Goal: Information Seeking & Learning: Understand process/instructions

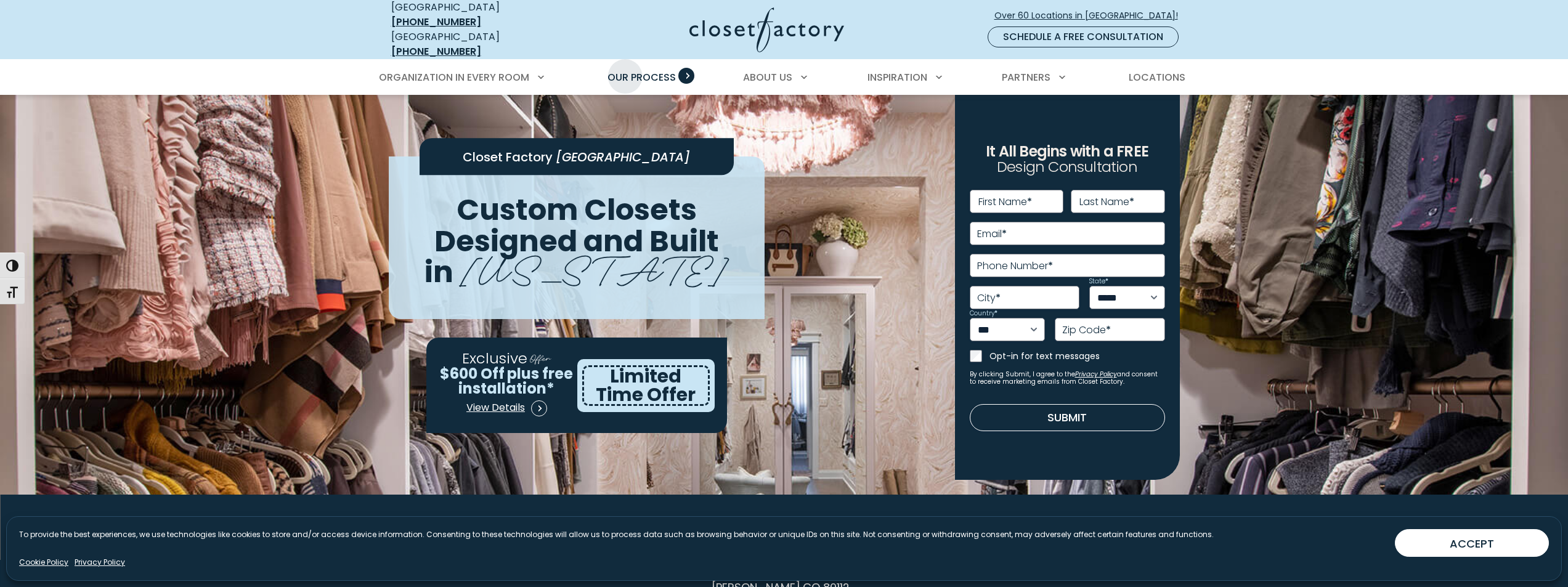
click at [626, 70] on span "Our Process" at bounding box center [642, 77] width 68 height 14
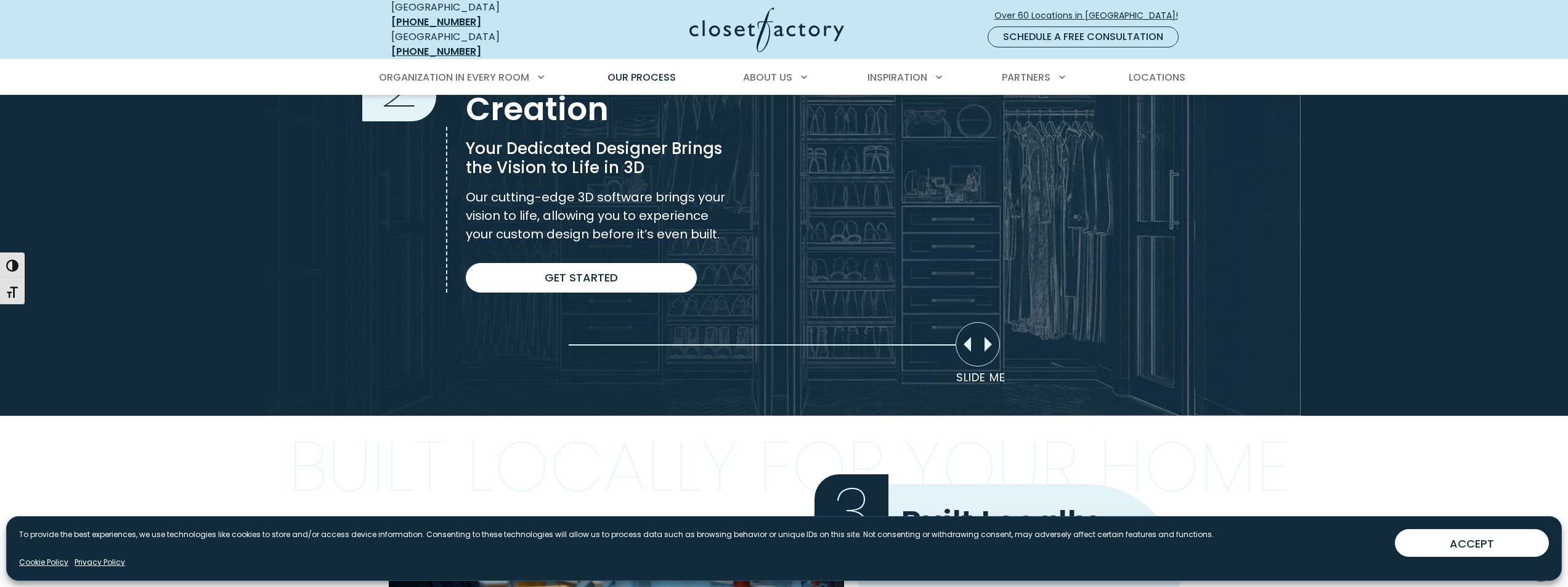
scroll to position [924, 0]
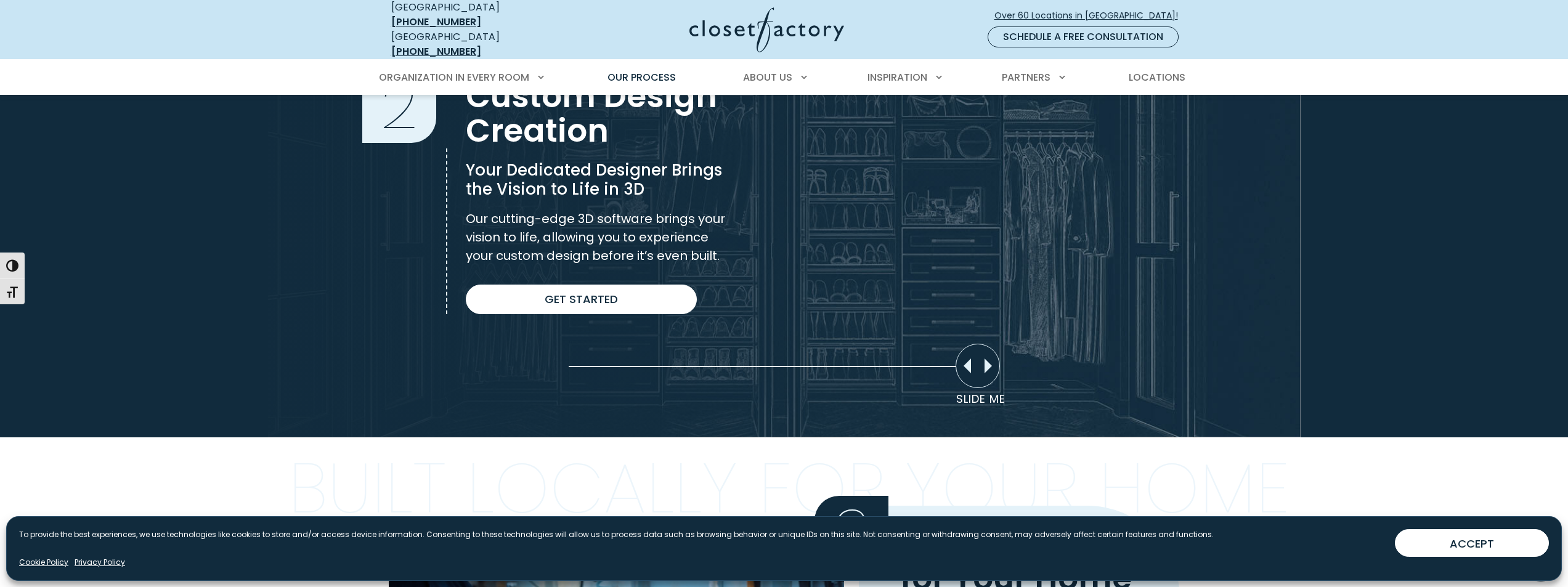
click at [992, 362] on div "Slide Me" at bounding box center [977, 366] width 44 height 44
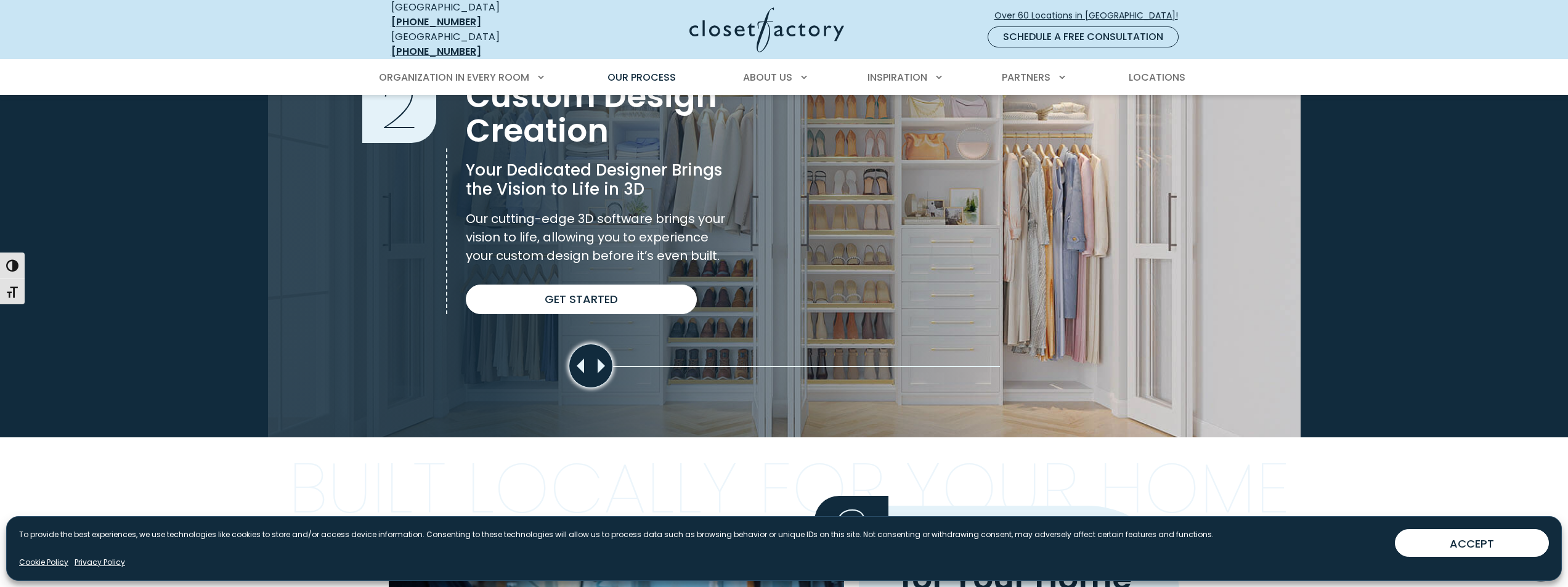
drag, startPoint x: 989, startPoint y: 362, endPoint x: 514, endPoint y: 362, distance: 475.0
click at [514, 362] on section "Custom Design Creation 2 Custom Design Creation Your Dedicated Designer Brings …" at bounding box center [784, 190] width 1568 height 493
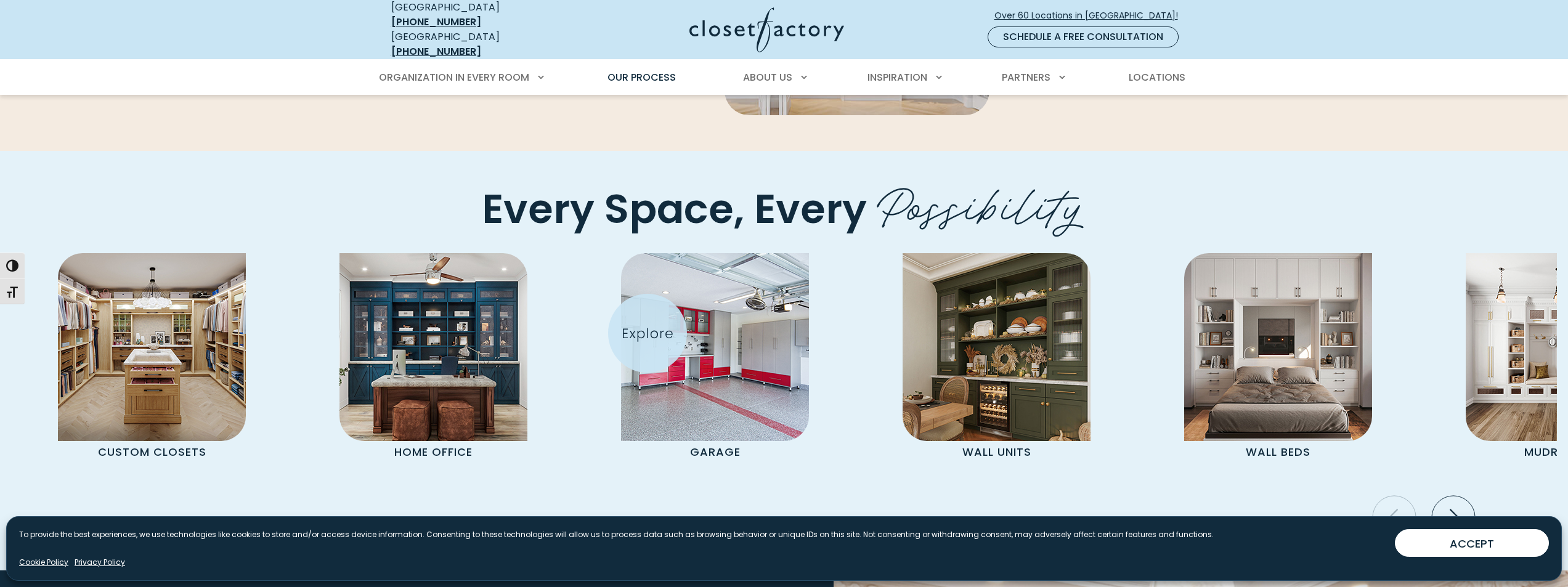
scroll to position [2527, 0]
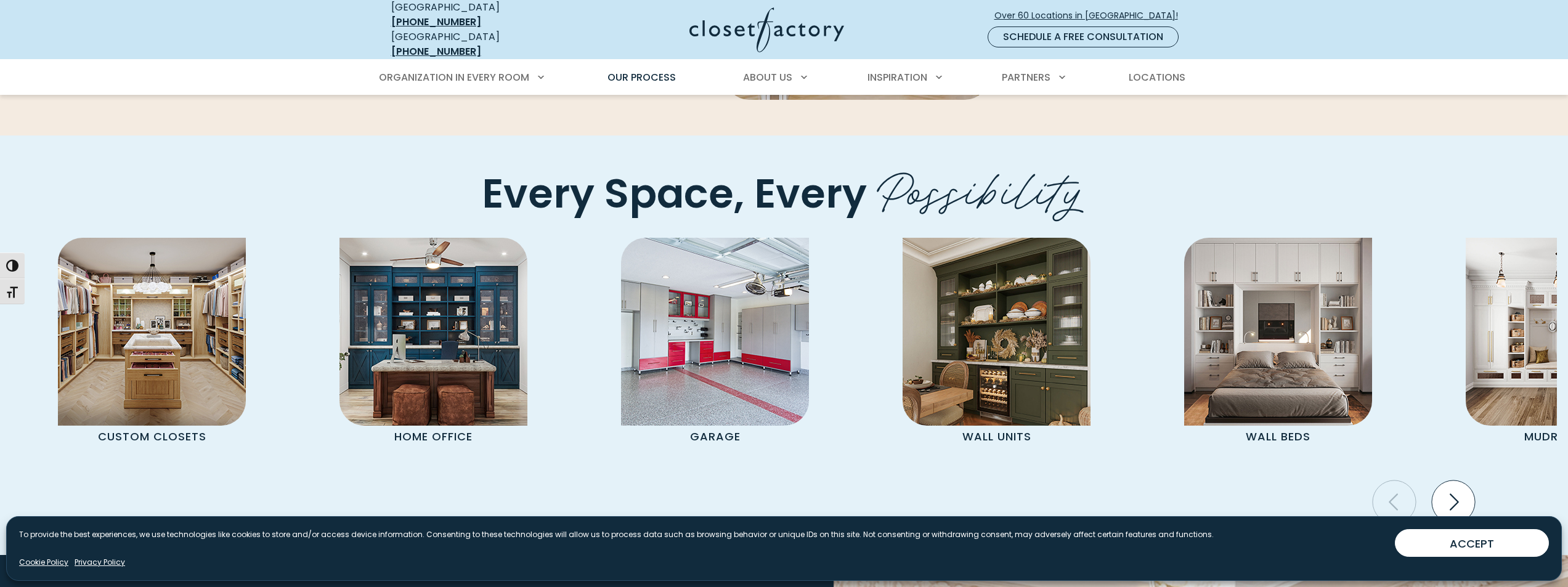
click at [1465, 480] on icon "Next slide" at bounding box center [1453, 502] width 43 height 43
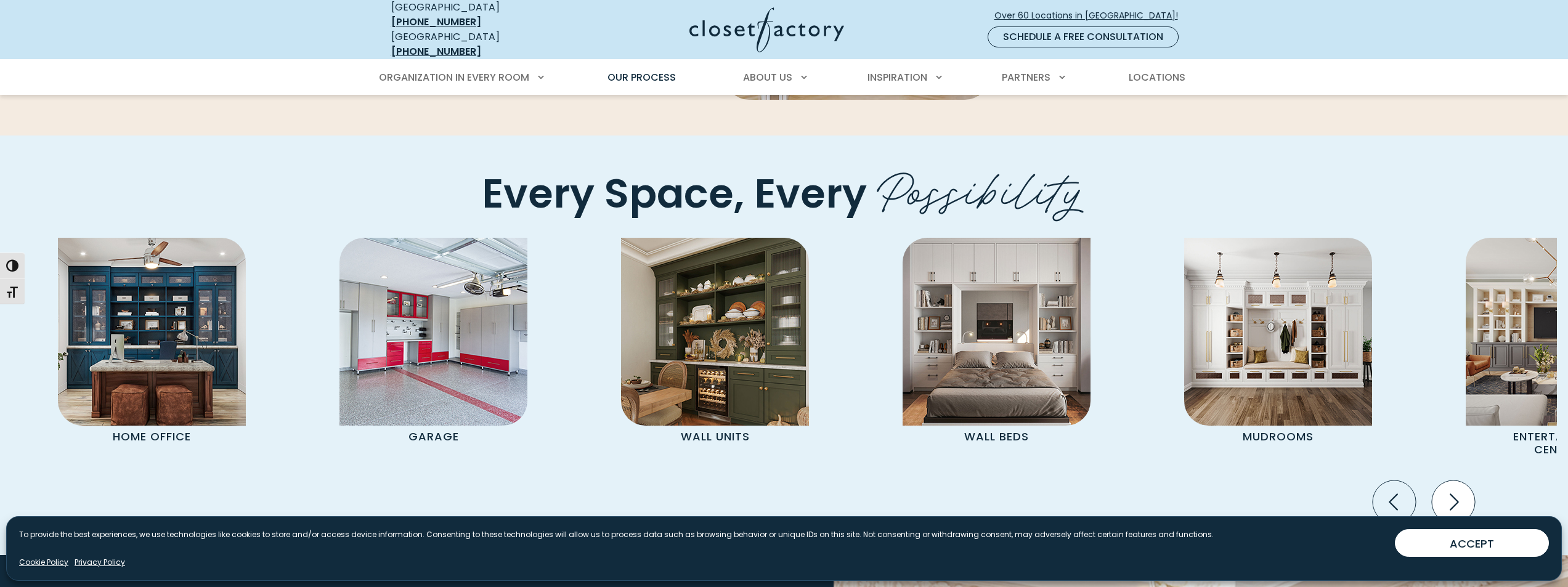
click at [1460, 480] on icon "Next slide" at bounding box center [1453, 502] width 43 height 43
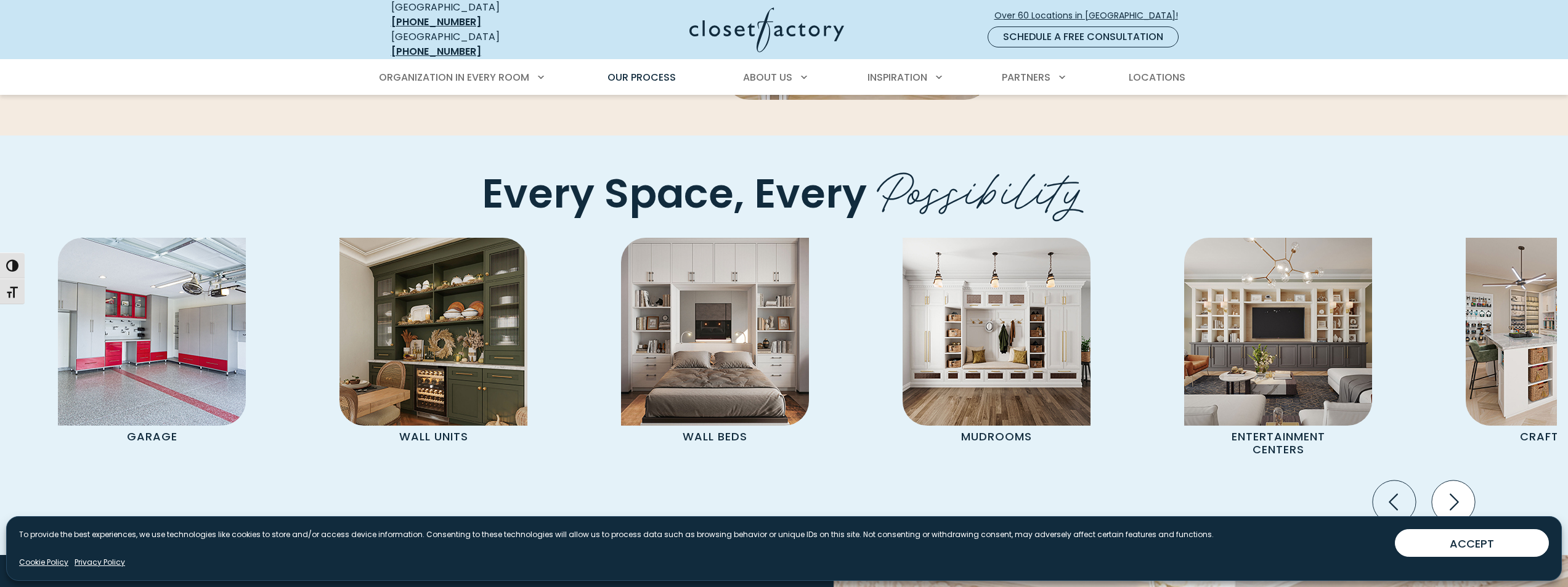
click at [1465, 480] on icon "Next slide" at bounding box center [1453, 502] width 43 height 43
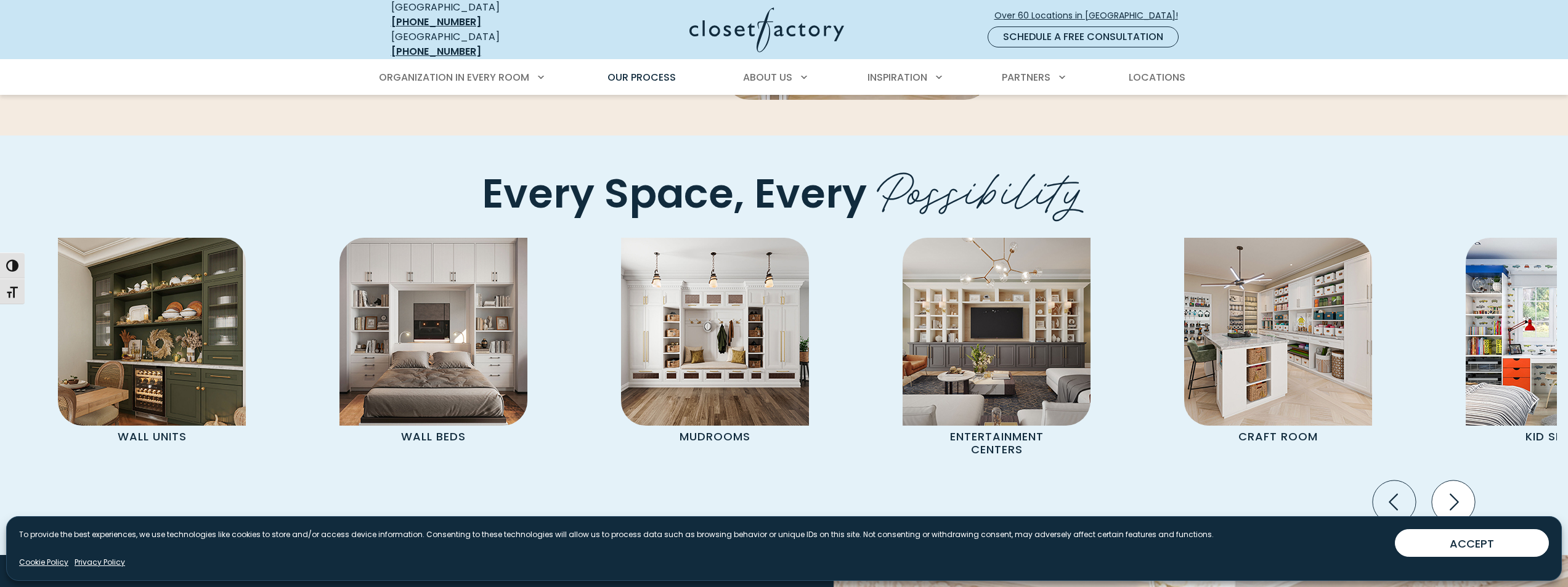
click at [1450, 483] on icon "Next slide" at bounding box center [1453, 502] width 43 height 43
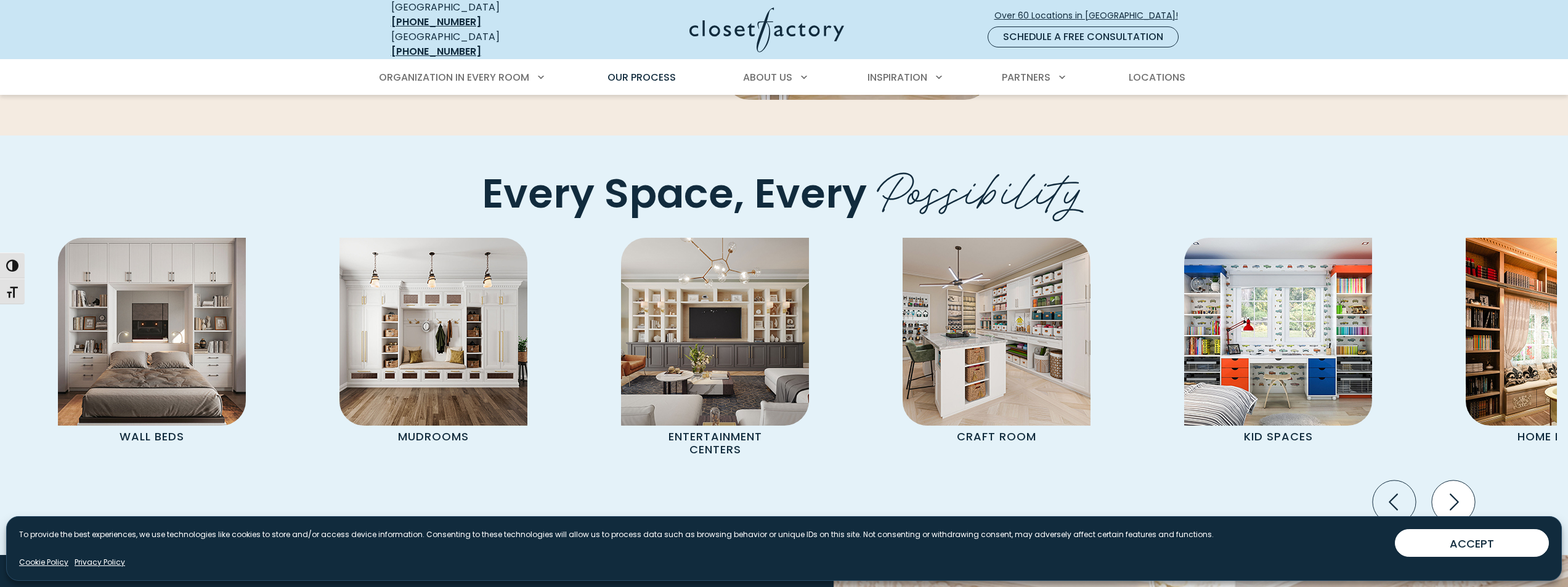
click at [1449, 480] on icon "Next slide" at bounding box center [1453, 502] width 43 height 43
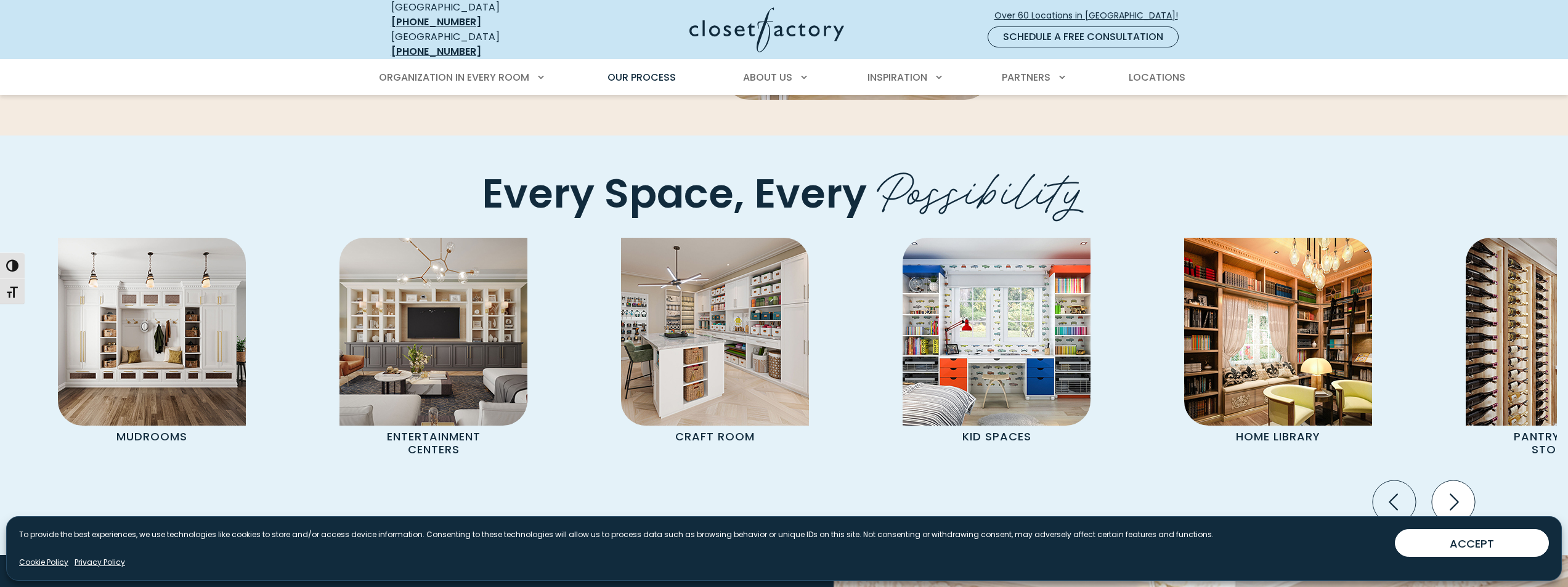
click at [1449, 480] on icon "Next slide" at bounding box center [1453, 502] width 43 height 43
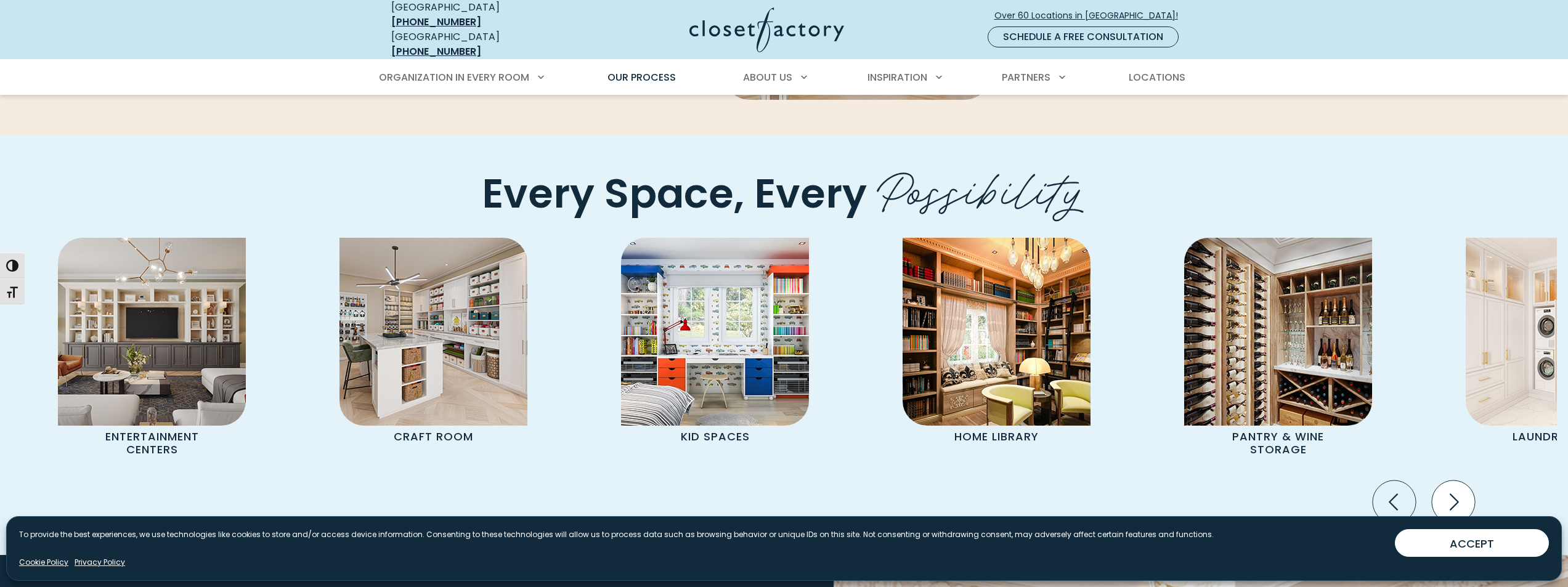
click at [1449, 480] on icon "Next slide" at bounding box center [1453, 502] width 43 height 43
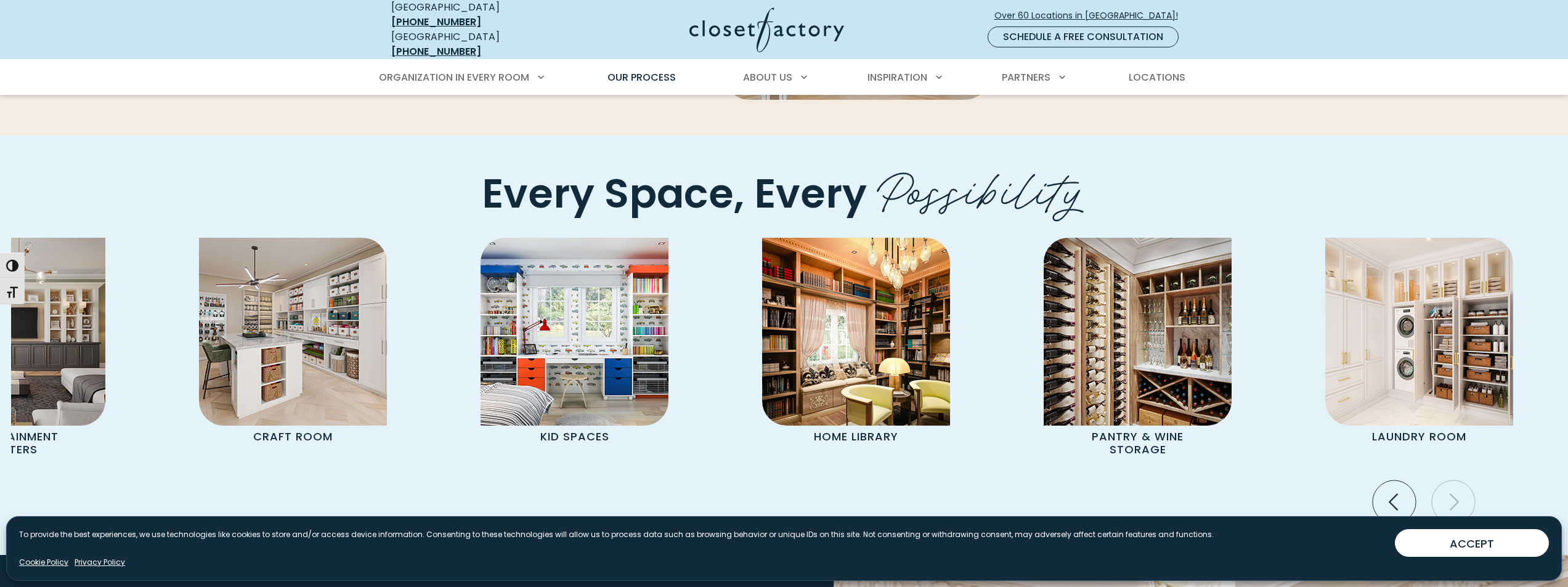
click at [1449, 480] on icon "Next slide" at bounding box center [1453, 502] width 43 height 43
click at [1383, 480] on icon "Previous slide" at bounding box center [1394, 502] width 43 height 43
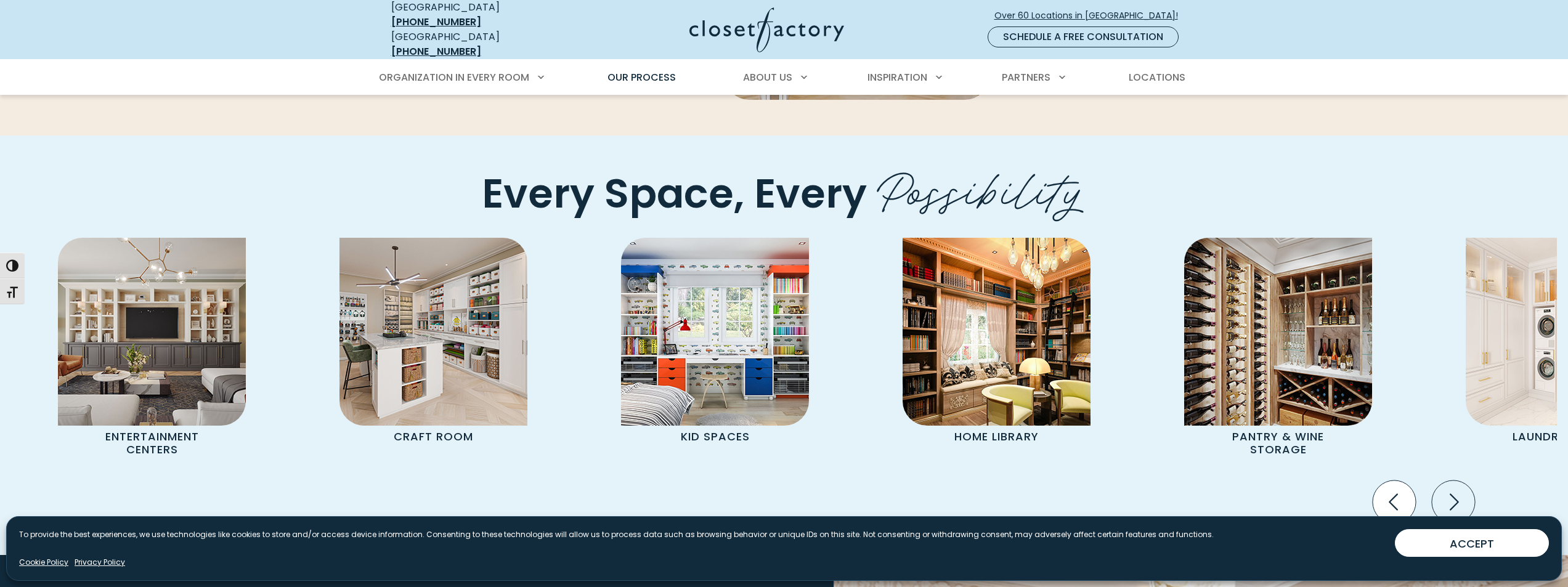
click at [1382, 480] on icon "Previous slide" at bounding box center [1394, 502] width 43 height 43
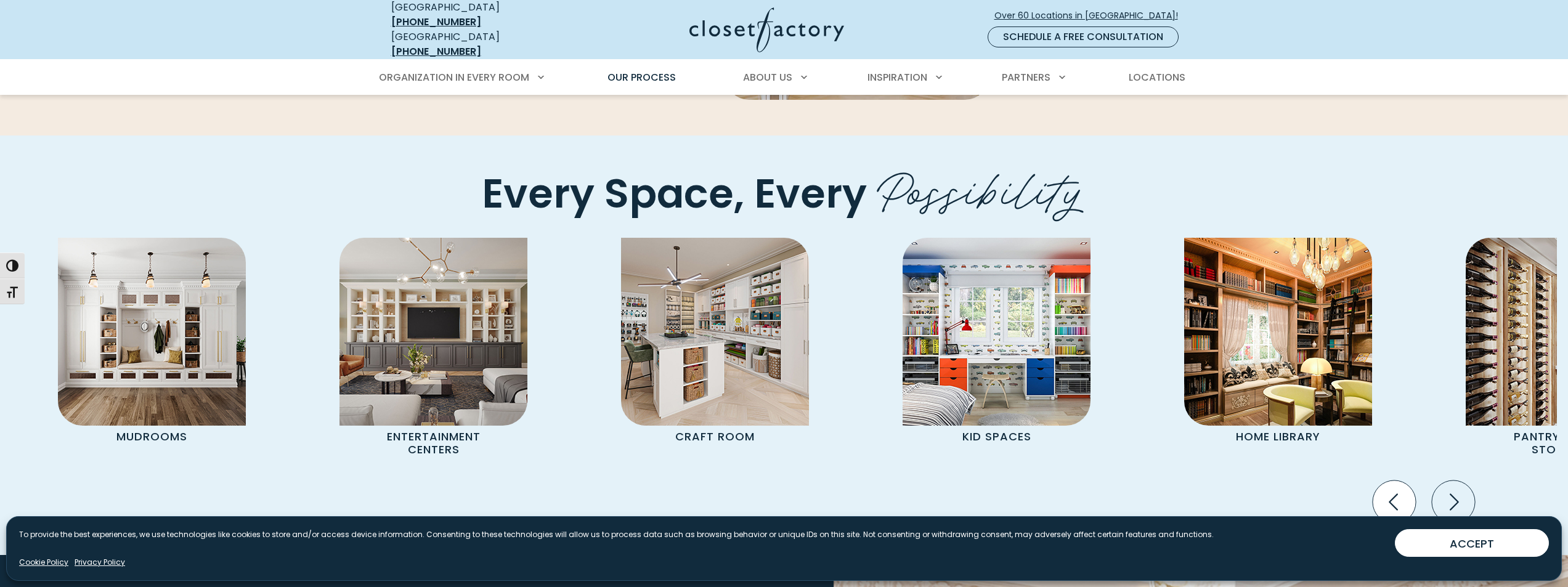
click at [1382, 480] on icon "Previous slide" at bounding box center [1394, 502] width 43 height 43
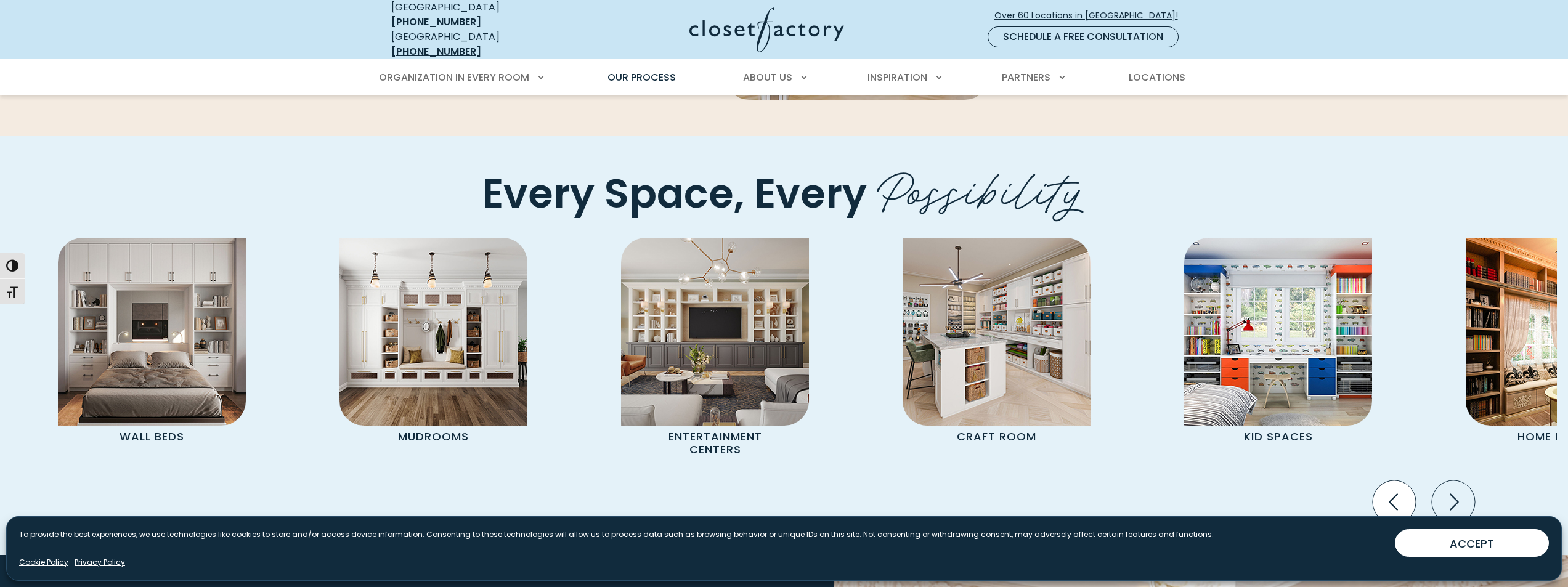
click at [1382, 480] on icon "Previous slide" at bounding box center [1394, 502] width 43 height 43
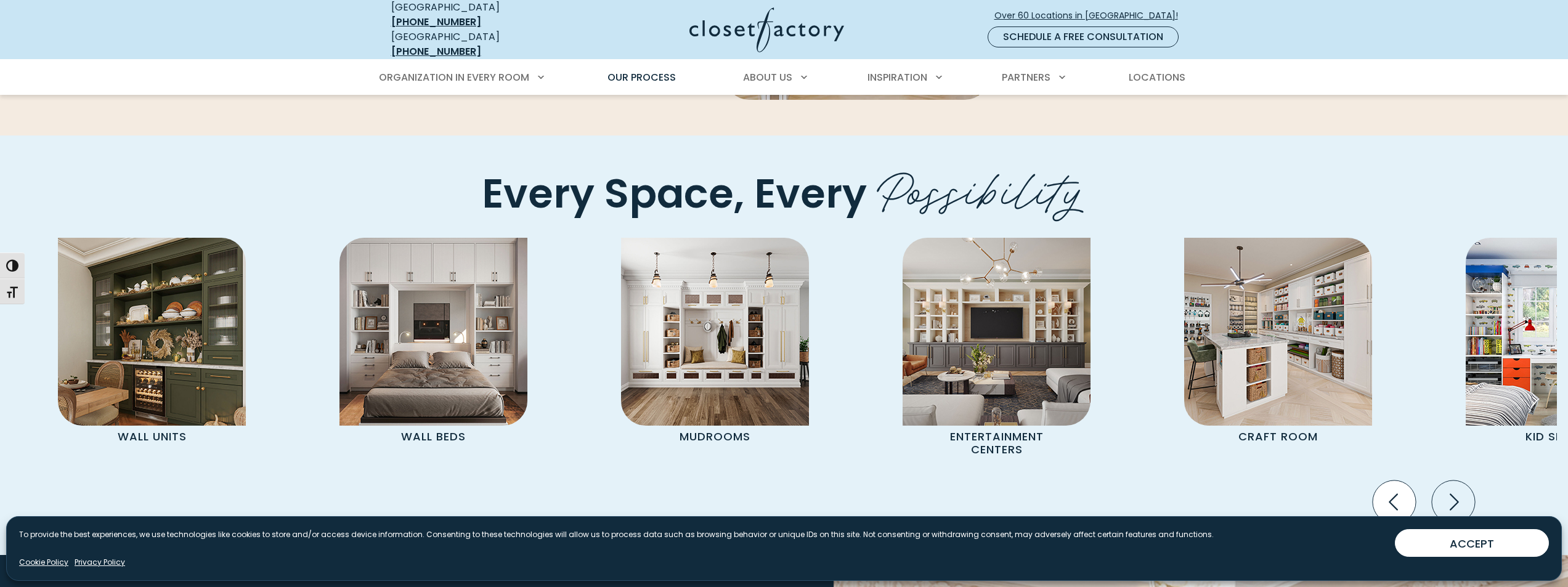
click at [1382, 480] on icon "Previous slide" at bounding box center [1394, 502] width 43 height 43
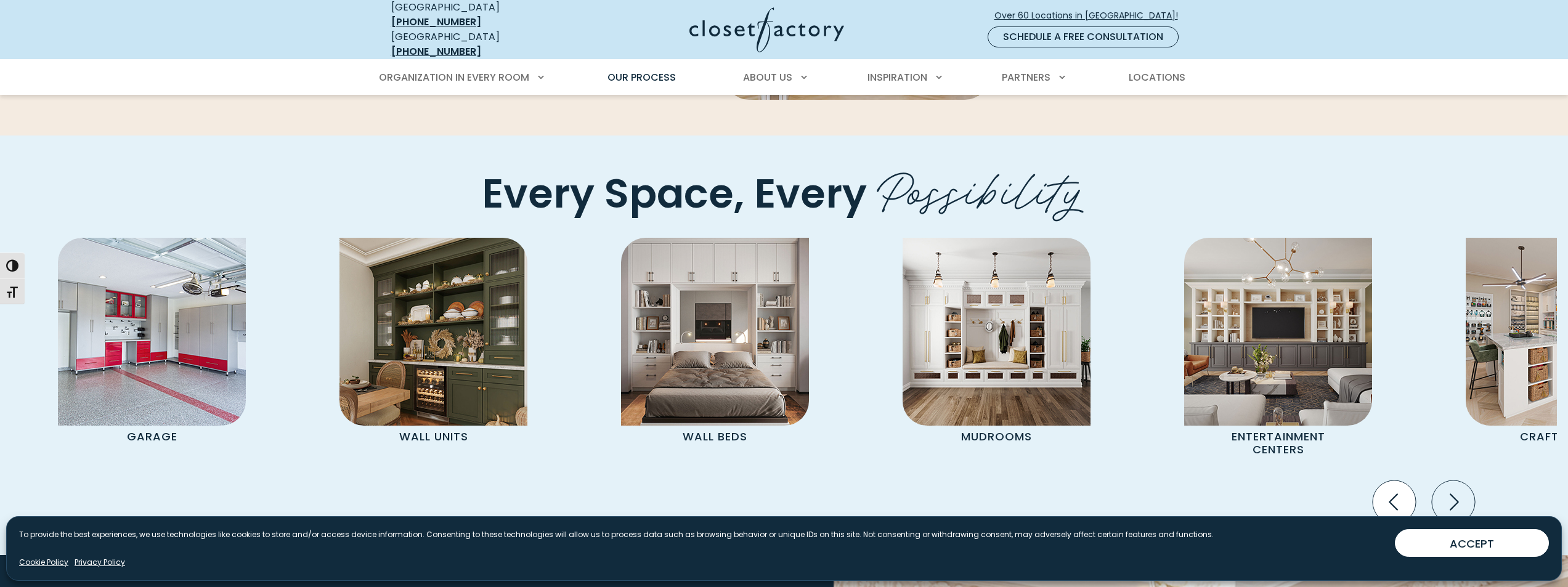
click at [1382, 480] on icon "Previous slide" at bounding box center [1394, 502] width 43 height 43
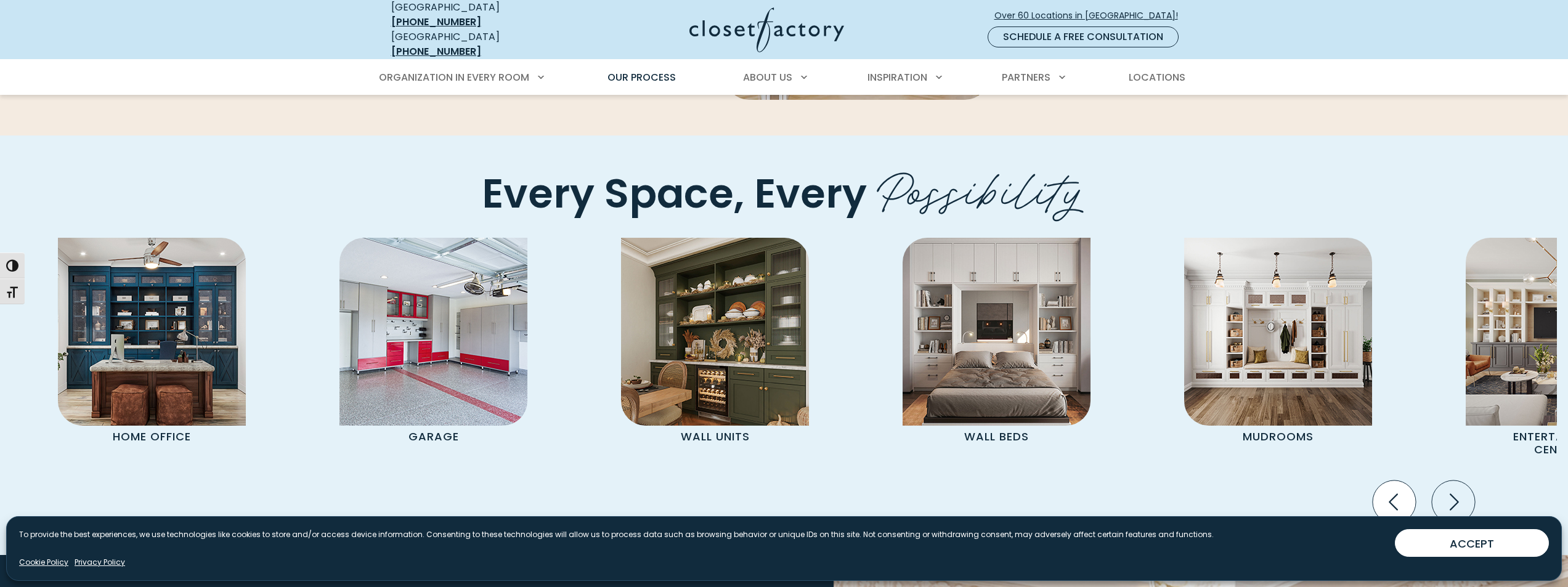
click at [1382, 480] on icon "Previous slide" at bounding box center [1394, 502] width 43 height 43
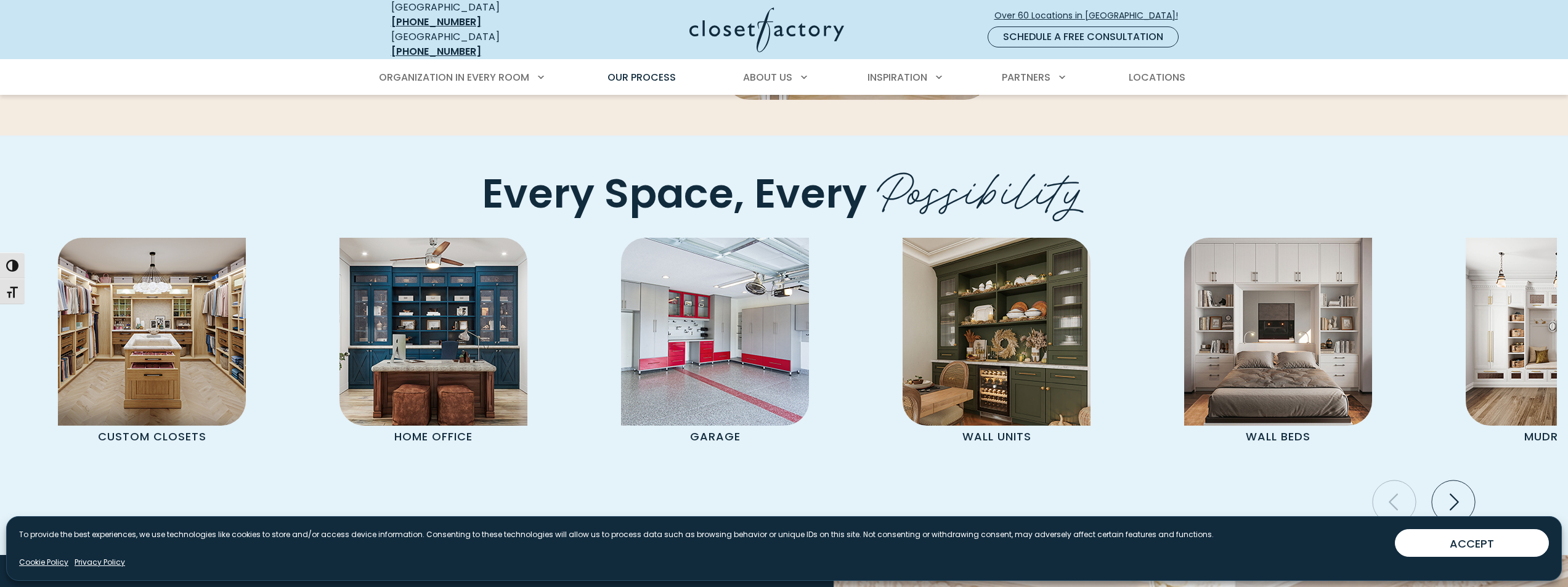
click at [173, 407] on div "Custom Closets Home Office Garage Wall Units Wall Beds Mudrooms Entertainment C…" at bounding box center [784, 376] width 1546 height 277
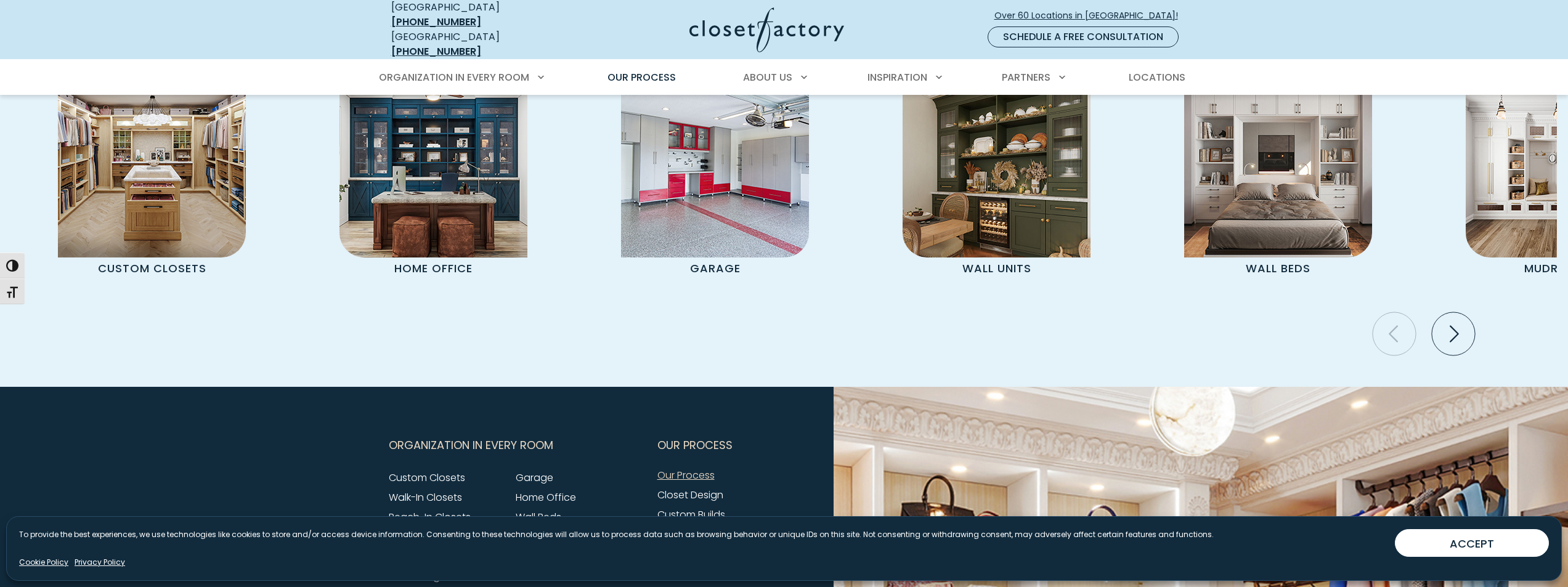
scroll to position [2756, 0]
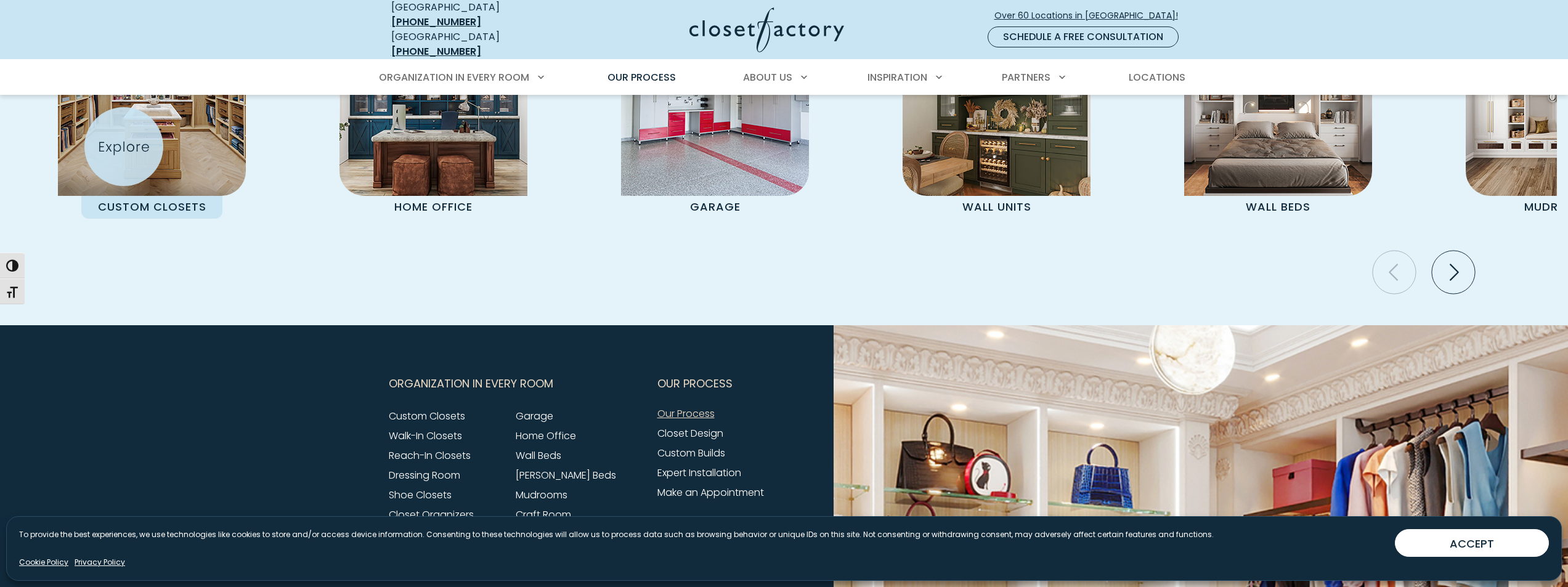
click at [137, 140] on img "Pages Gallery" at bounding box center [151, 101] width 188 height 188
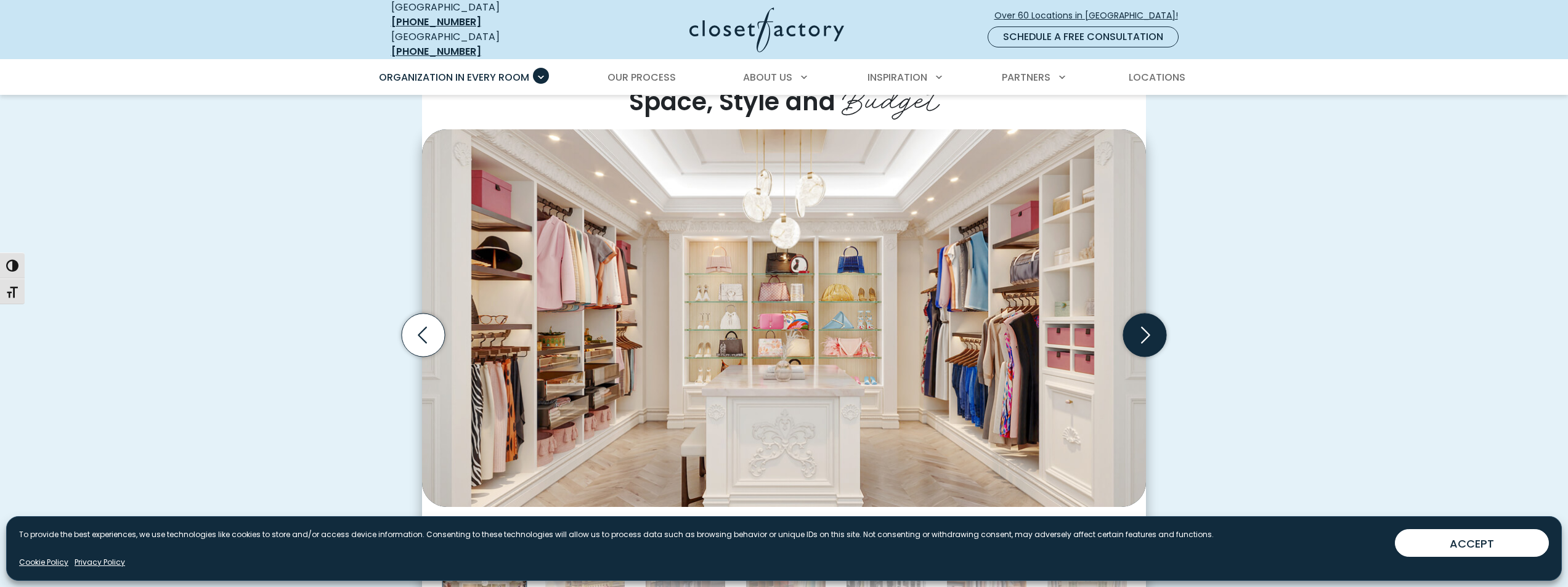
scroll to position [369, 0]
click at [1131, 321] on icon "Next slide" at bounding box center [1145, 336] width 43 height 43
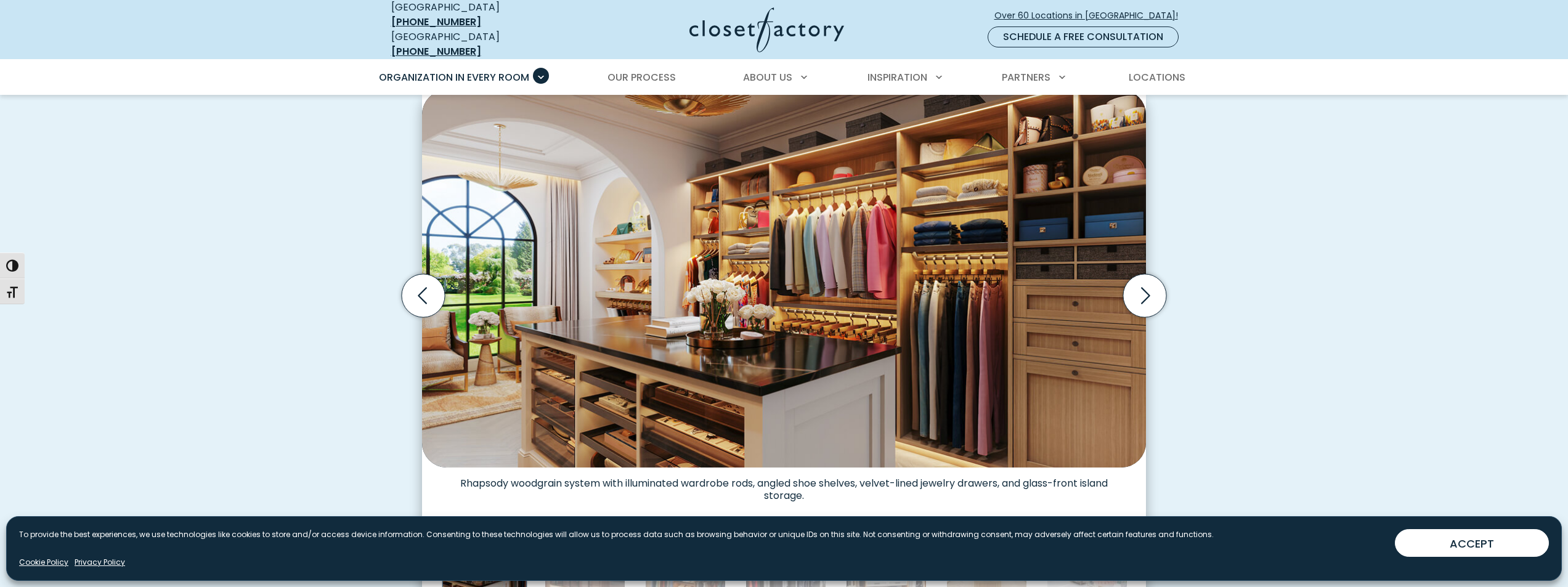
scroll to position [431, 0]
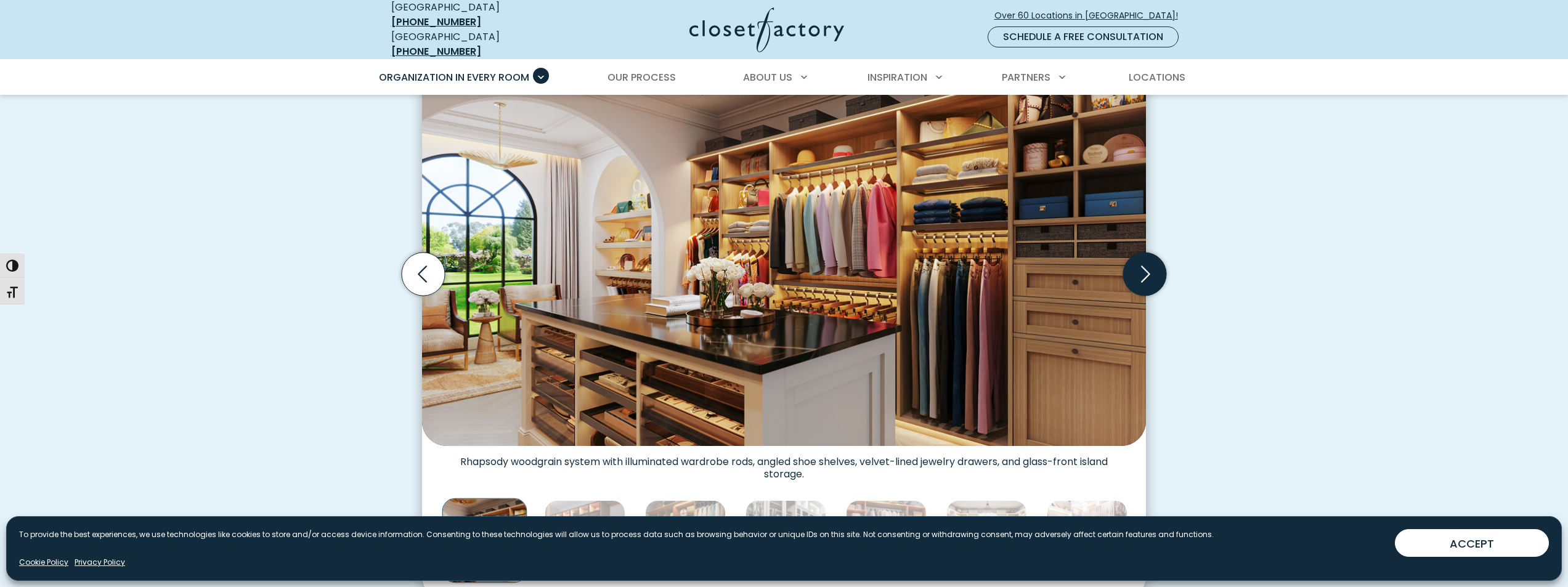
click at [1146, 267] on icon "Next slide" at bounding box center [1145, 274] width 43 height 43
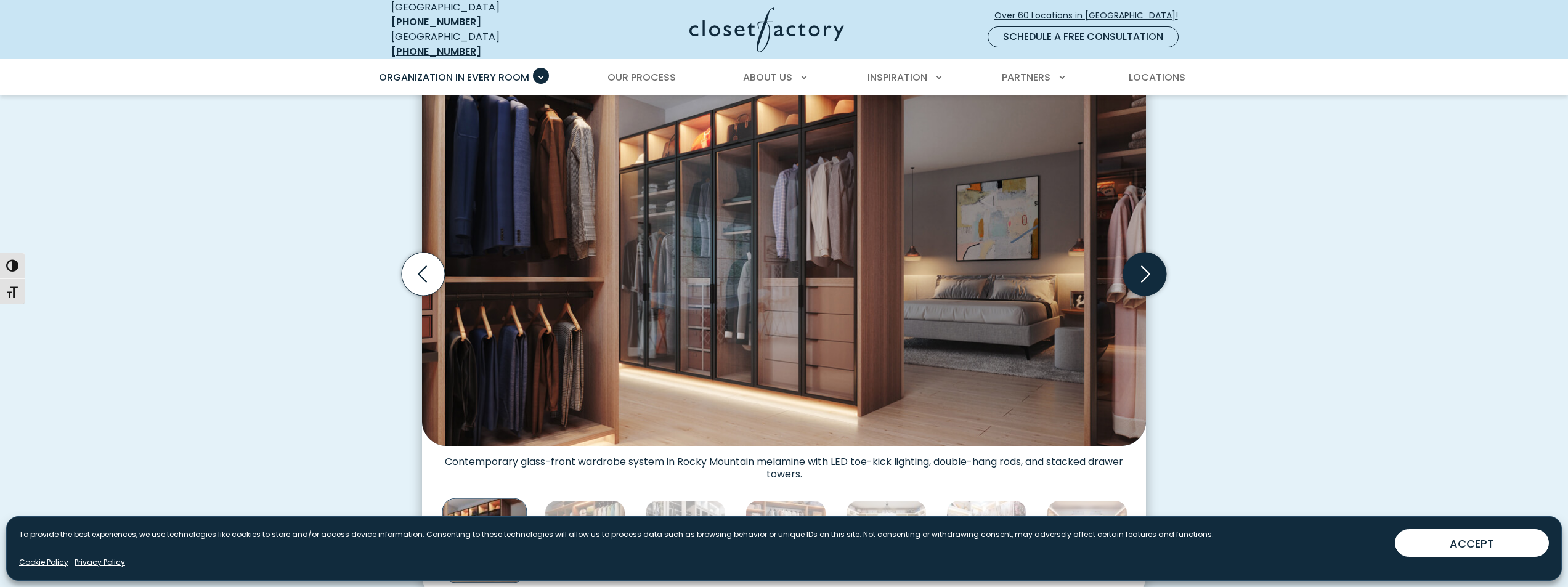
click at [1146, 267] on icon "Next slide" at bounding box center [1145, 274] width 43 height 43
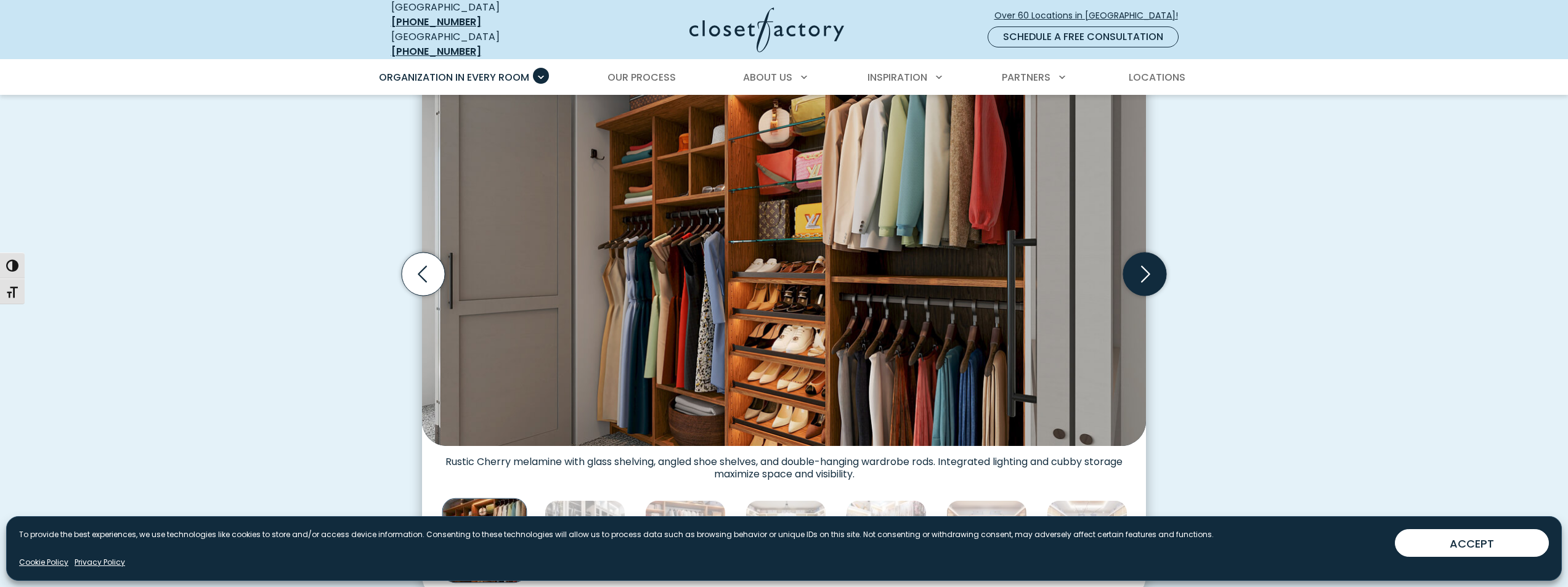
click at [1146, 267] on icon "Next slide" at bounding box center [1145, 274] width 43 height 43
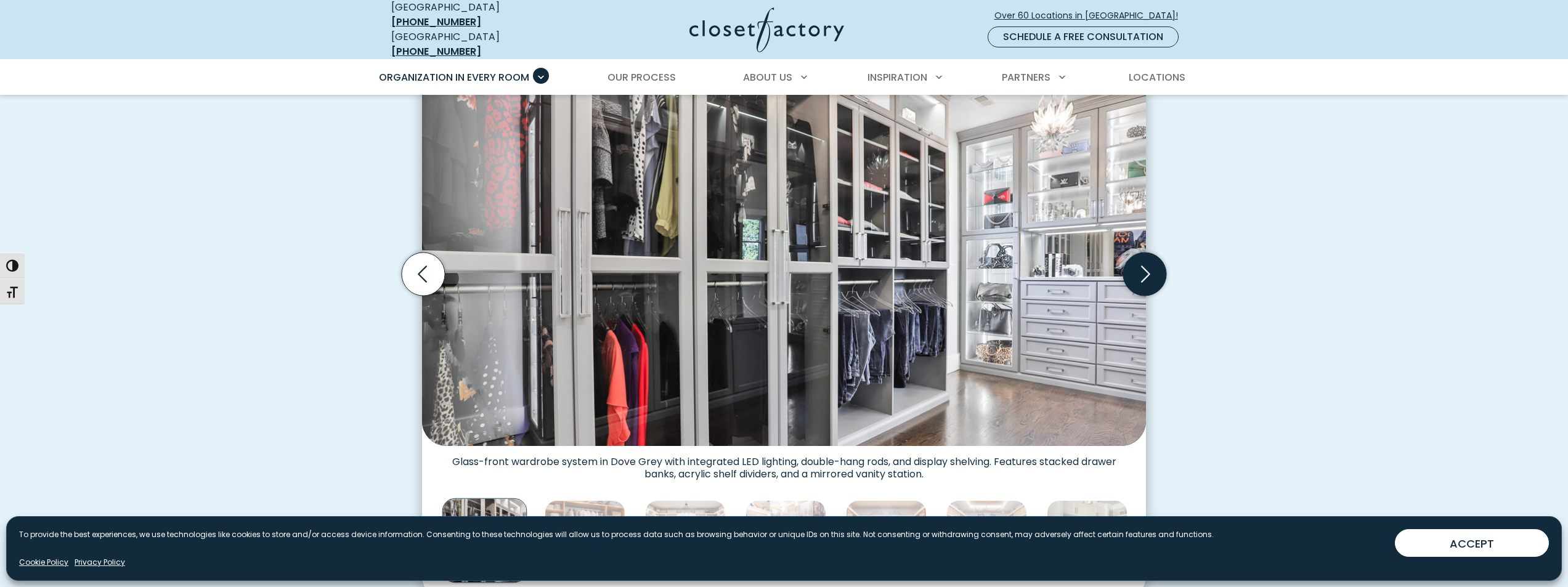
click at [1146, 267] on icon "Next slide" at bounding box center [1145, 274] width 43 height 43
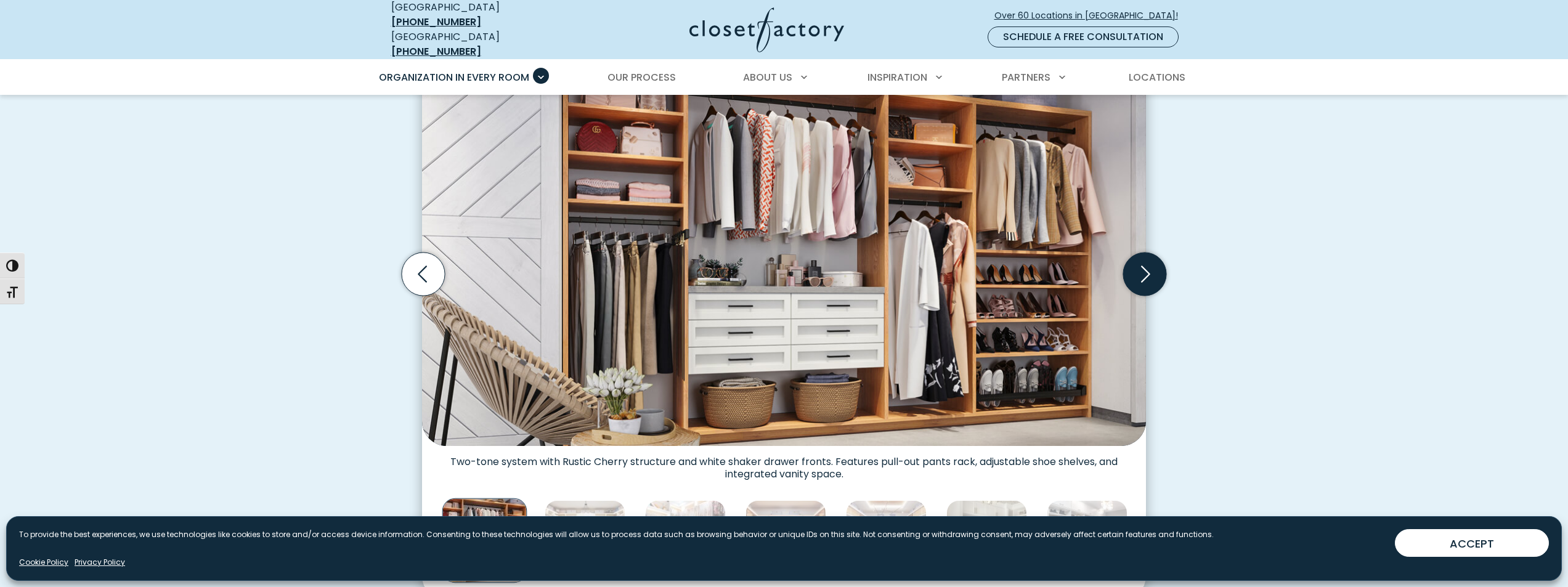
click at [1146, 267] on icon "Next slide" at bounding box center [1145, 274] width 43 height 43
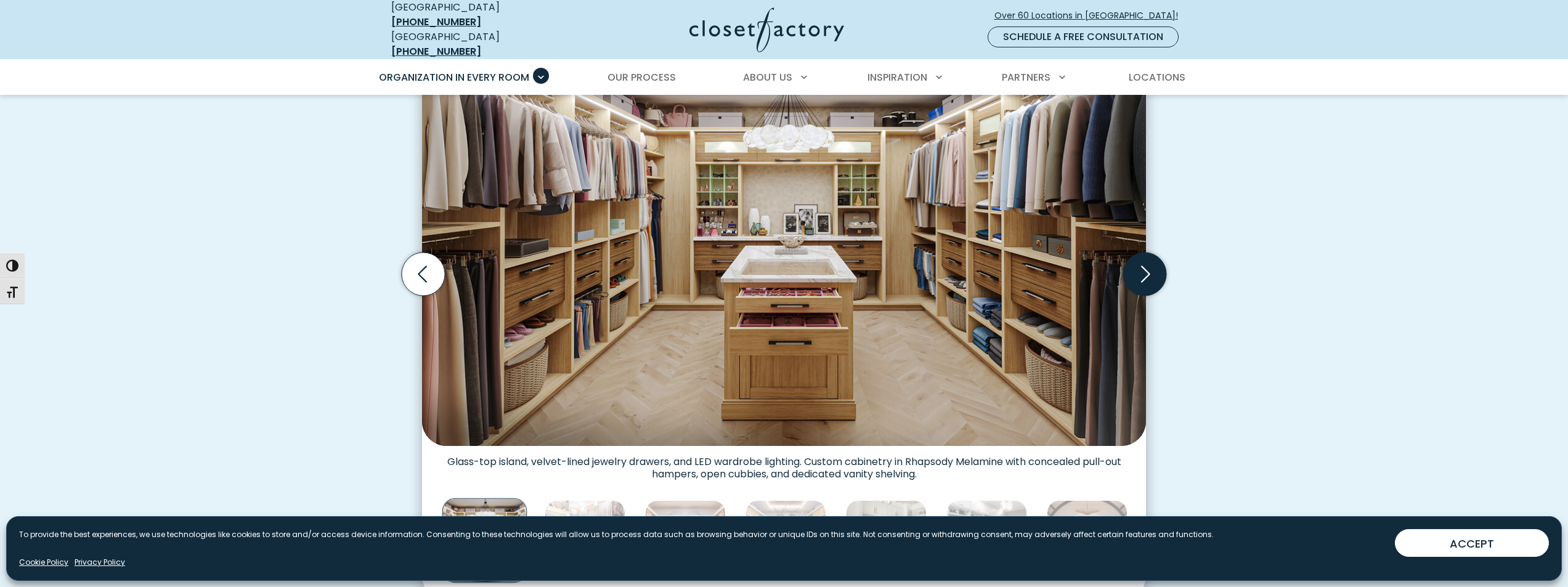
click at [1146, 267] on icon "Next slide" at bounding box center [1145, 274] width 43 height 43
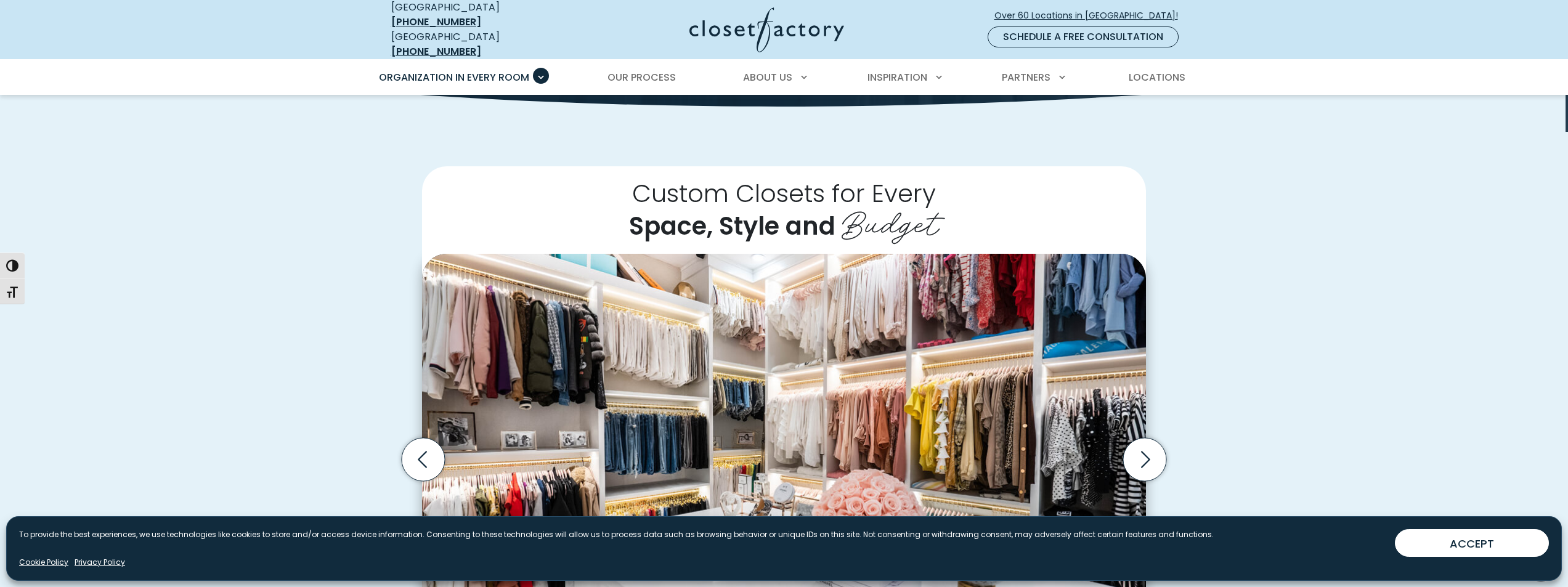
scroll to position [0, 0]
